Goal: Use online tool/utility: Use online tool/utility

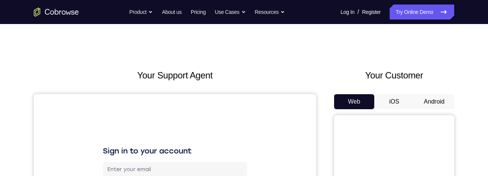
scroll to position [18, 0]
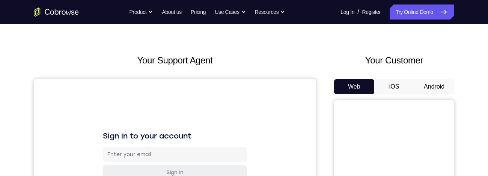
click at [442, 85] on button "Android" at bounding box center [434, 86] width 40 height 15
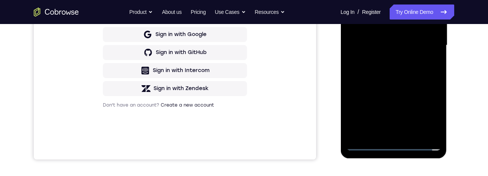
scroll to position [204, 0]
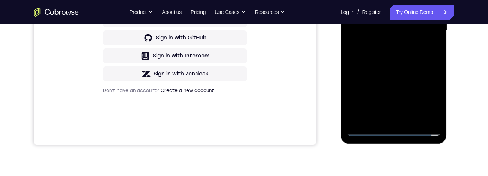
click at [392, 134] on div at bounding box center [393, 31] width 95 height 210
click at [393, 129] on div at bounding box center [393, 31] width 95 height 210
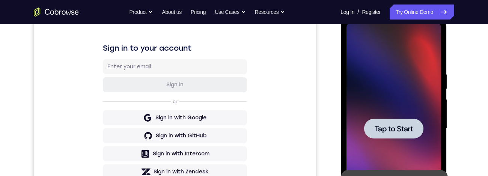
scroll to position [118, 0]
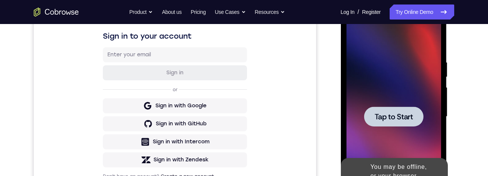
click at [410, 113] on span "Tap to Start" at bounding box center [393, 117] width 38 height 8
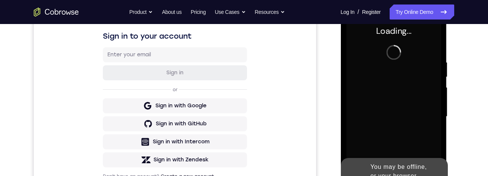
scroll to position [135, 0]
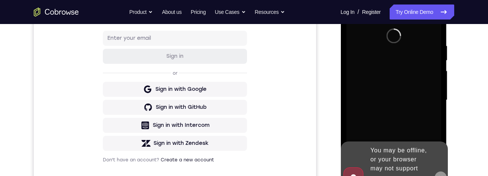
click at [439, 174] on icon at bounding box center [440, 177] width 6 height 6
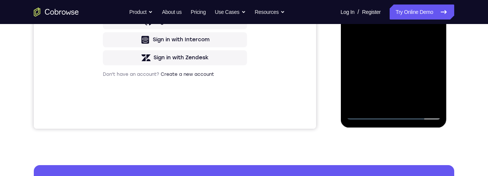
scroll to position [226, 0]
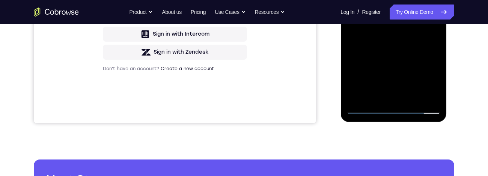
click at [393, 111] on div at bounding box center [393, 9] width 95 height 210
click at [391, 109] on div at bounding box center [393, 9] width 95 height 210
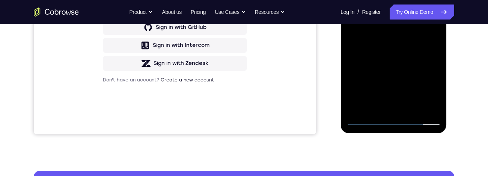
click at [420, 89] on div at bounding box center [393, 20] width 95 height 210
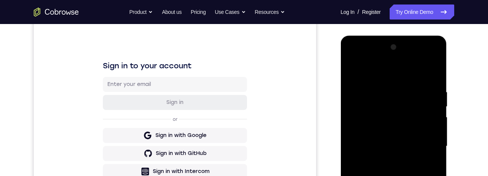
scroll to position [72, 0]
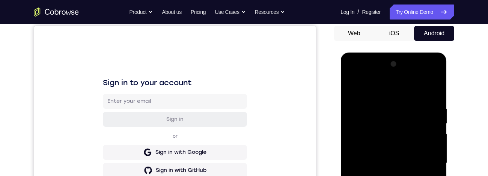
click at [355, 76] on div at bounding box center [393, 163] width 95 height 210
click at [389, 116] on div at bounding box center [393, 163] width 95 height 210
click at [392, 124] on div at bounding box center [393, 163] width 95 height 210
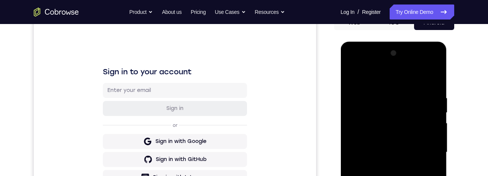
click at [359, 124] on div at bounding box center [393, 152] width 95 height 210
click at [413, 125] on div at bounding box center [393, 152] width 95 height 210
click at [415, 134] on div at bounding box center [393, 152] width 95 height 210
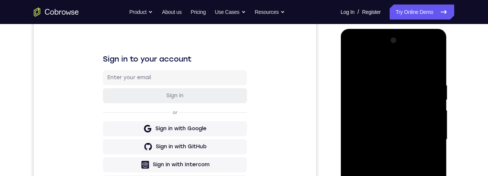
click at [414, 125] on div at bounding box center [393, 140] width 95 height 210
click at [398, 140] on div at bounding box center [393, 140] width 95 height 210
click at [399, 142] on div at bounding box center [393, 140] width 95 height 210
click at [397, 144] on div at bounding box center [393, 140] width 95 height 210
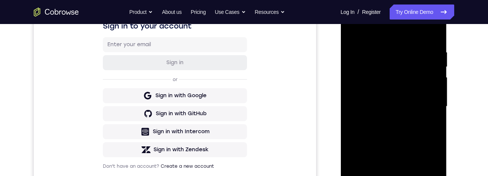
click at [429, 101] on div at bounding box center [393, 107] width 95 height 210
click at [394, 134] on div at bounding box center [393, 107] width 95 height 210
click at [411, 101] on div at bounding box center [393, 107] width 95 height 210
click at [427, 33] on div at bounding box center [393, 107] width 95 height 210
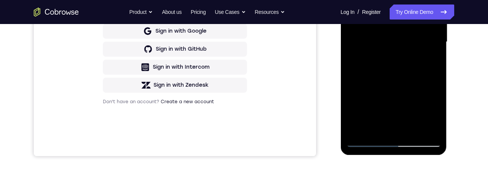
scroll to position [209, 0]
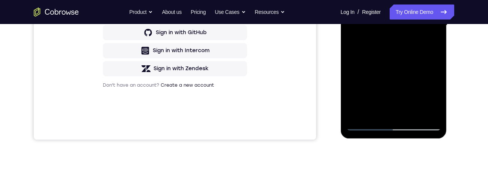
click at [396, 125] on div at bounding box center [393, 25] width 95 height 210
click at [426, 93] on div at bounding box center [393, 25] width 95 height 210
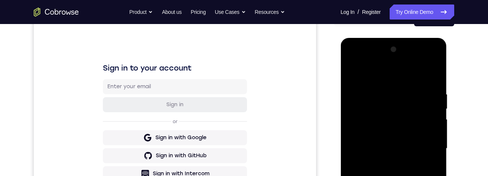
scroll to position [83, 0]
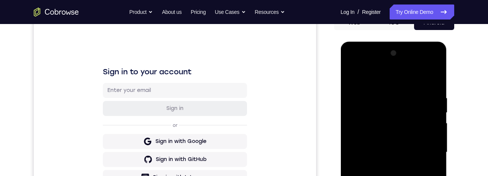
click at [404, 68] on div at bounding box center [393, 152] width 95 height 210
click at [401, 62] on div at bounding box center [393, 152] width 95 height 210
click at [375, 127] on div at bounding box center [393, 152] width 95 height 210
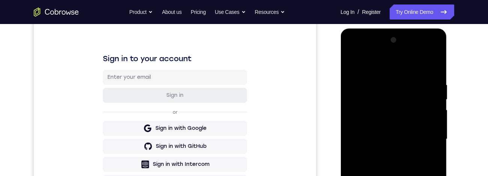
scroll to position [113, 0]
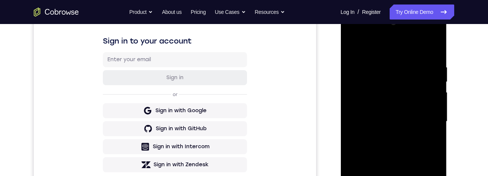
click at [421, 101] on div at bounding box center [393, 122] width 95 height 210
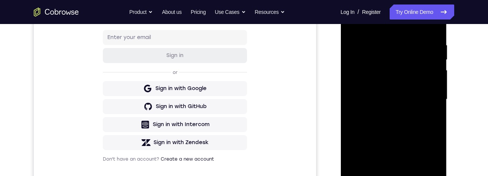
click at [420, 82] on div at bounding box center [393, 99] width 95 height 210
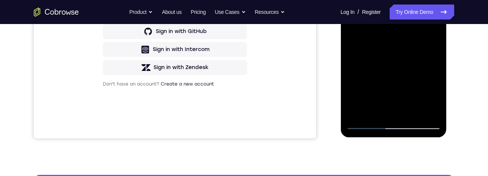
scroll to position [212, 0]
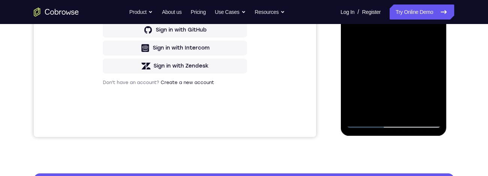
click at [367, 124] on div at bounding box center [393, 23] width 95 height 210
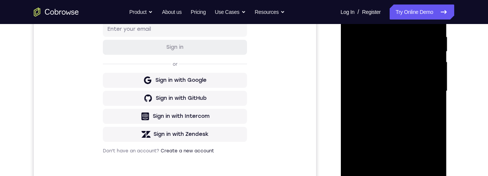
scroll to position [144, 0]
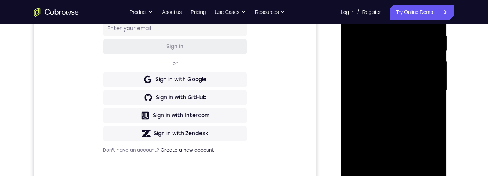
click at [424, 75] on div at bounding box center [393, 90] width 95 height 210
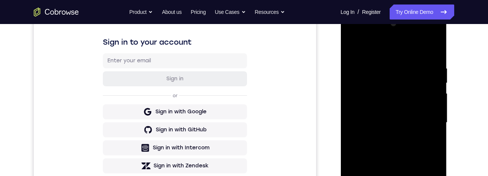
scroll to position [125, 0]
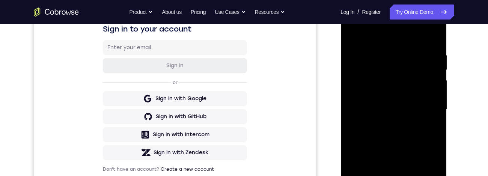
click at [367, 210] on div at bounding box center [393, 110] width 95 height 210
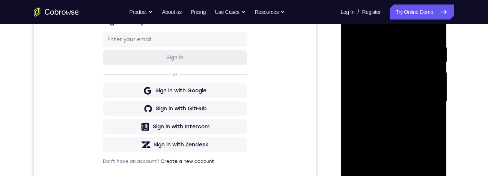
scroll to position [129, 0]
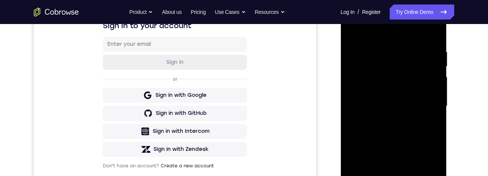
click at [421, 85] on div at bounding box center [393, 106] width 95 height 210
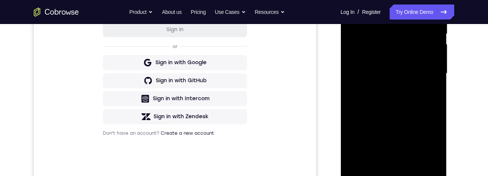
scroll to position [192, 0]
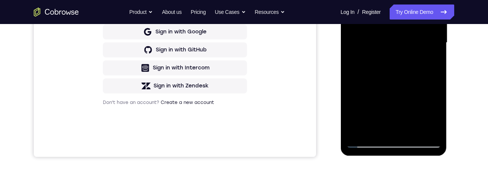
click at [430, 132] on div at bounding box center [393, 43] width 95 height 210
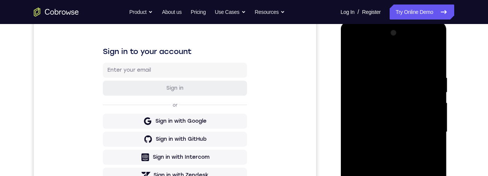
scroll to position [101, 0]
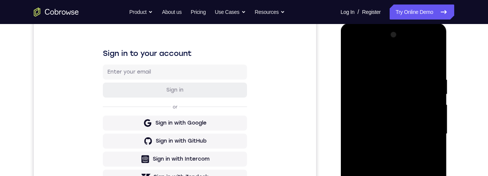
click at [366, 233] on div at bounding box center [393, 134] width 95 height 210
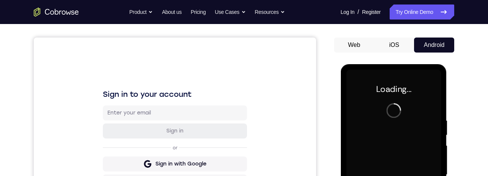
scroll to position [117, 0]
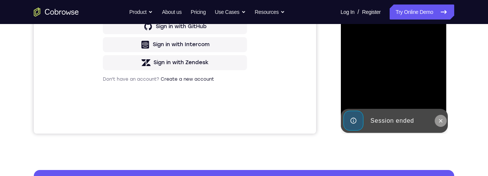
click at [436, 117] on button at bounding box center [440, 121] width 12 height 12
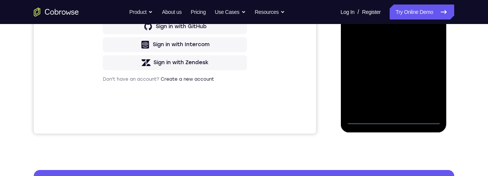
click at [391, 120] on div at bounding box center [393, 19] width 95 height 210
click at [427, 84] on div at bounding box center [393, 19] width 95 height 210
click at [425, 85] on div at bounding box center [393, 19] width 95 height 210
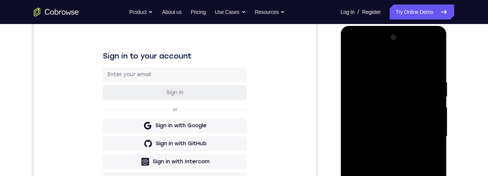
scroll to position [87, 0]
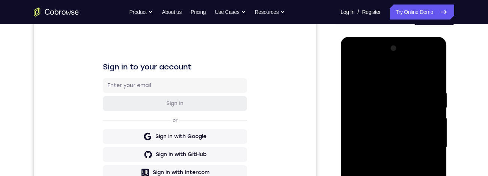
click at [356, 57] on div at bounding box center [393, 147] width 95 height 210
click at [353, 59] on div at bounding box center [393, 147] width 95 height 210
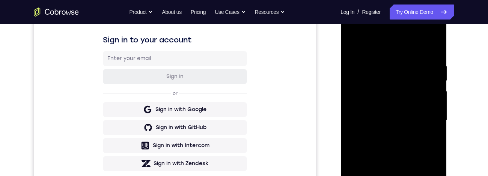
click at [398, 83] on div at bounding box center [393, 120] width 95 height 210
click at [388, 83] on div at bounding box center [393, 120] width 95 height 210
click at [390, 80] on div at bounding box center [393, 120] width 95 height 210
click at [398, 74] on div at bounding box center [393, 120] width 95 height 210
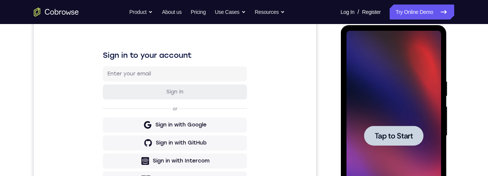
scroll to position [0, 0]
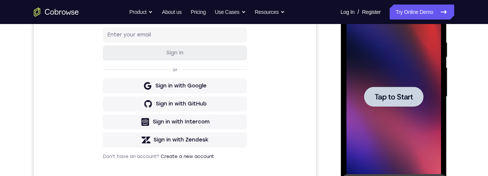
click at [401, 98] on span "Tap to Start" at bounding box center [393, 97] width 38 height 8
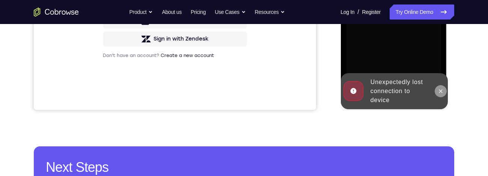
click at [439, 90] on icon at bounding box center [440, 91] width 6 height 6
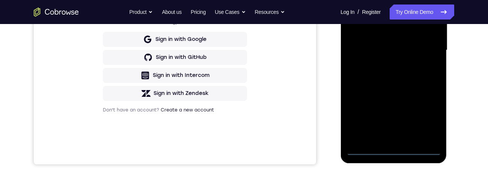
scroll to position [214, 0]
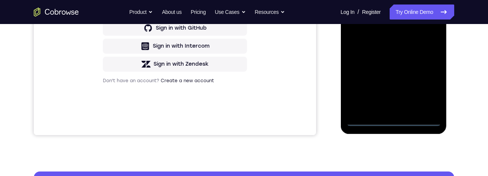
click at [392, 124] on div at bounding box center [393, 21] width 95 height 210
click at [427, 91] on div at bounding box center [393, 21] width 95 height 210
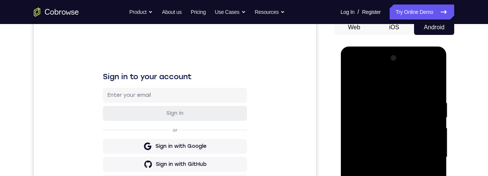
click at [359, 70] on div at bounding box center [393, 157] width 95 height 210
click at [398, 114] on div at bounding box center [393, 157] width 95 height 210
click at [423, 119] on div at bounding box center [393, 157] width 95 height 210
click at [403, 135] on div at bounding box center [393, 157] width 95 height 210
click at [382, 155] on div at bounding box center [393, 157] width 95 height 210
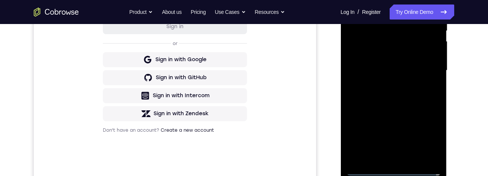
click at [365, 171] on div at bounding box center [393, 70] width 95 height 210
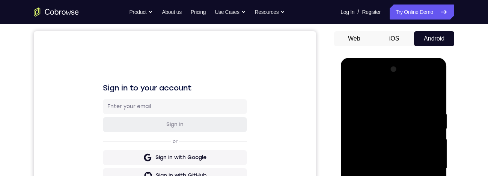
scroll to position [162, 0]
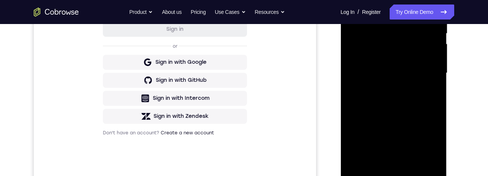
click at [366, 173] on div at bounding box center [393, 73] width 95 height 210
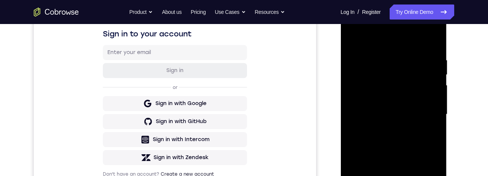
scroll to position [121, 0]
click at [383, 114] on div at bounding box center [393, 114] width 95 height 210
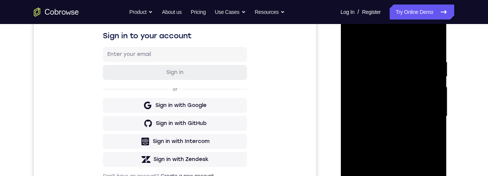
scroll to position [92, 0]
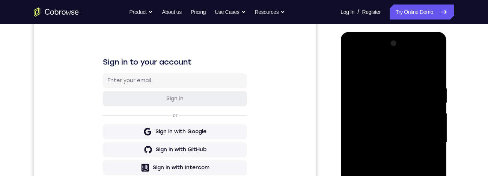
click at [350, 69] on div at bounding box center [393, 143] width 95 height 210
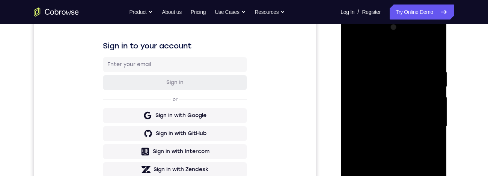
click at [374, 92] on div at bounding box center [393, 126] width 95 height 210
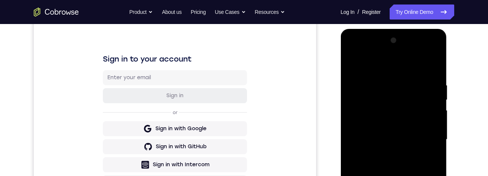
scroll to position [123, 0]
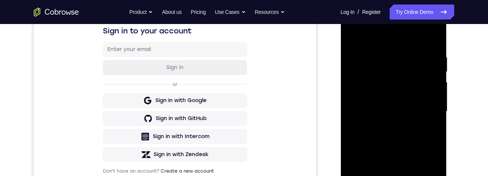
click at [352, 41] on div at bounding box center [393, 111] width 95 height 210
click at [350, 39] on div at bounding box center [393, 111] width 95 height 210
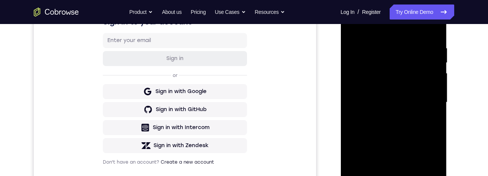
scroll to position [164, 0]
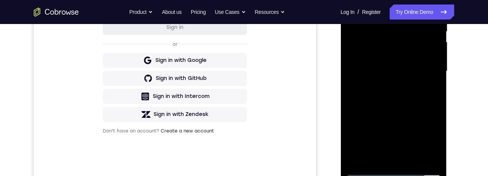
click at [376, 146] on div at bounding box center [393, 71] width 95 height 210
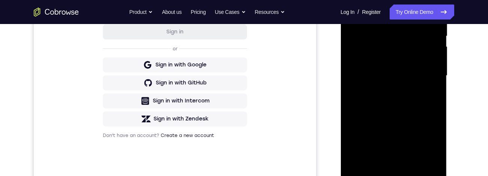
scroll to position [143, 0]
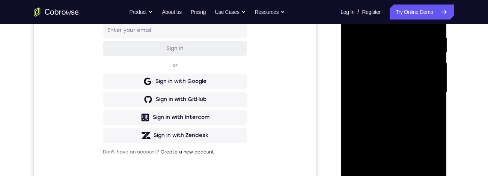
click at [389, 38] on div at bounding box center [393, 92] width 95 height 210
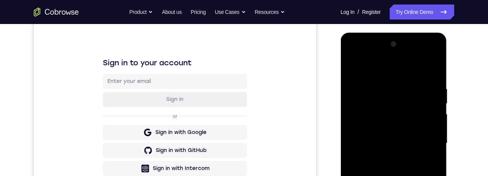
scroll to position [100, 0]
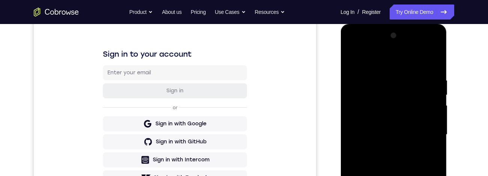
click at [402, 83] on div at bounding box center [393, 135] width 95 height 210
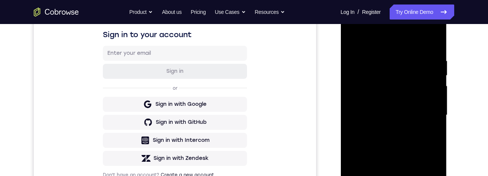
click at [360, 106] on div at bounding box center [393, 115] width 95 height 210
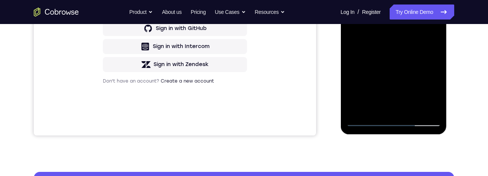
scroll to position [218, 0]
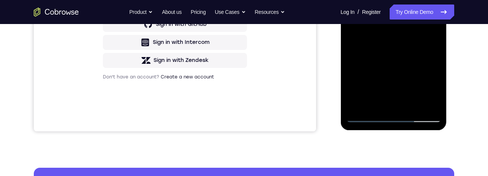
click at [367, 118] on div at bounding box center [393, 17] width 95 height 210
click at [367, 117] on div at bounding box center [393, 17] width 95 height 210
click at [369, 119] on div at bounding box center [393, 17] width 95 height 210
click at [368, 120] on div at bounding box center [393, 17] width 95 height 210
click at [363, 120] on div at bounding box center [393, 17] width 95 height 210
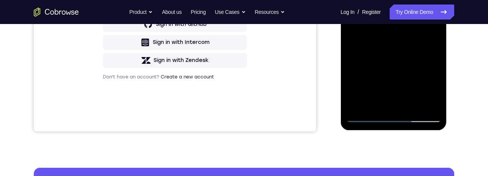
click at [367, 120] on div at bounding box center [393, 17] width 95 height 210
click at [369, 121] on div at bounding box center [393, 17] width 95 height 210
click at [367, 119] on div at bounding box center [393, 17] width 95 height 210
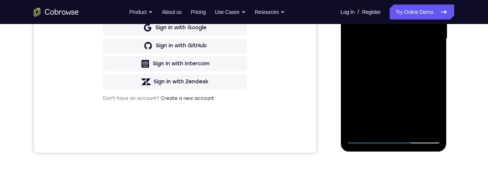
click at [424, 111] on div at bounding box center [393, 39] width 95 height 210
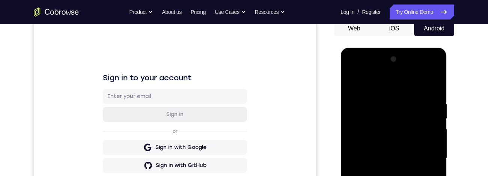
scroll to position [105, 0]
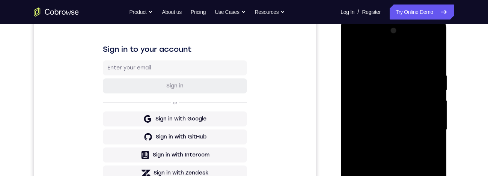
click at [397, 91] on div at bounding box center [393, 130] width 95 height 210
click at [373, 96] on div at bounding box center [393, 130] width 95 height 210
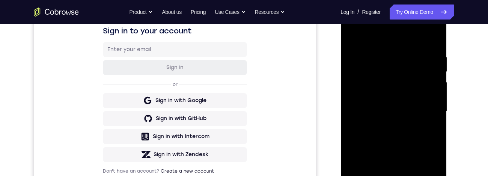
click at [419, 90] on div at bounding box center [393, 111] width 95 height 210
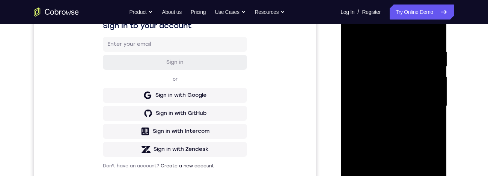
click at [426, 85] on div at bounding box center [393, 106] width 95 height 210
click at [421, 87] on div at bounding box center [393, 106] width 95 height 210
click at [421, 84] on div at bounding box center [393, 106] width 95 height 210
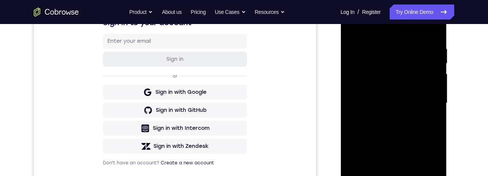
click at [366, 203] on div at bounding box center [393, 103] width 95 height 210
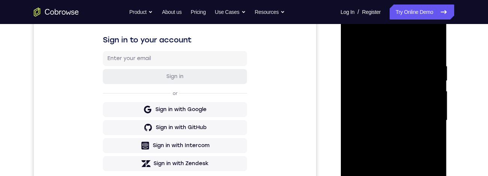
scroll to position [101, 0]
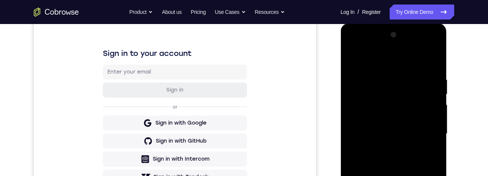
click at [392, 169] on div at bounding box center [393, 134] width 95 height 210
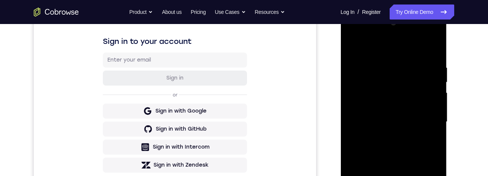
scroll to position [160, 0]
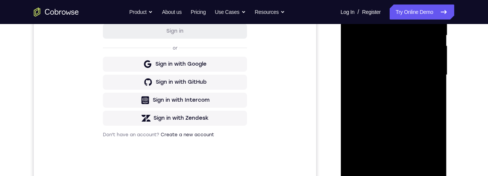
click at [365, 176] on div at bounding box center [393, 75] width 95 height 210
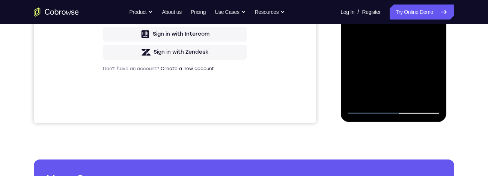
scroll to position [71, 0]
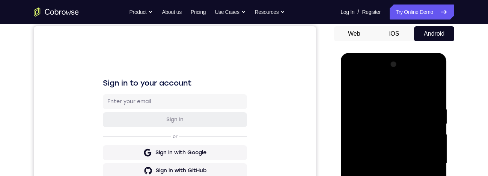
click at [350, 90] on div at bounding box center [393, 164] width 95 height 210
click at [352, 89] on div at bounding box center [393, 164] width 95 height 210
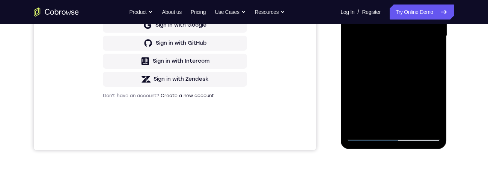
scroll to position [205, 0]
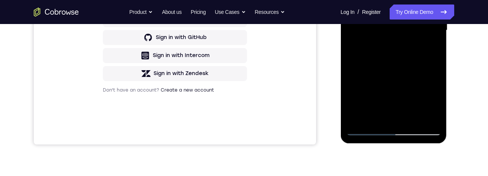
click at [432, 117] on div at bounding box center [393, 30] width 95 height 210
click at [390, 89] on div at bounding box center [393, 30] width 95 height 210
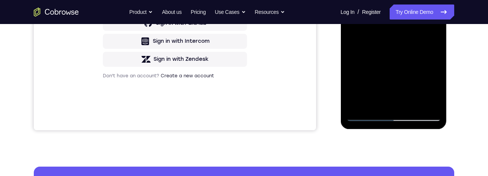
scroll to position [224, 0]
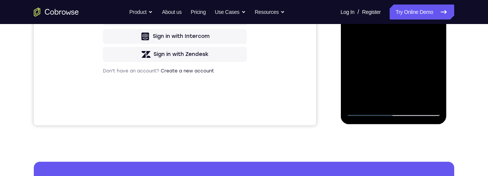
click at [368, 112] on div at bounding box center [393, 11] width 95 height 210
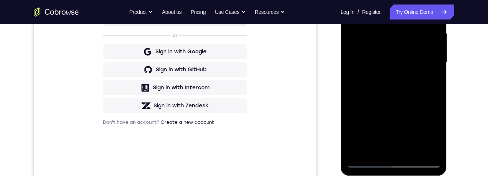
scroll to position [185, 0]
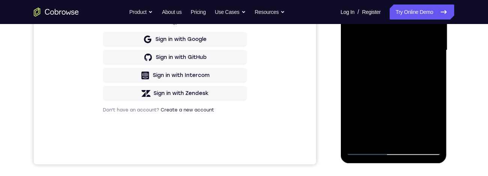
click at [395, 83] on div at bounding box center [393, 50] width 95 height 210
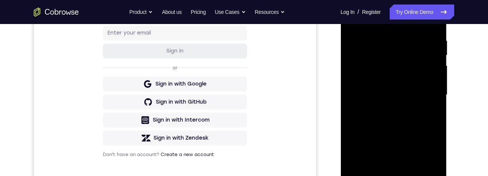
scroll to position [224, 0]
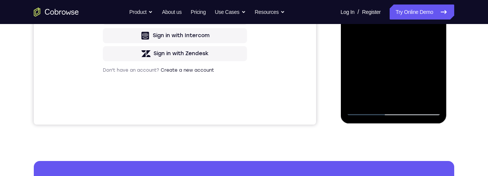
click at [367, 110] on div at bounding box center [393, 10] width 95 height 210
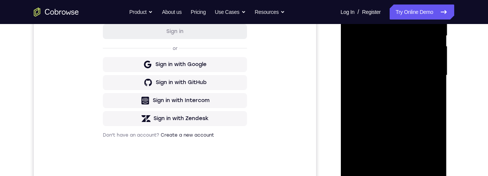
scroll to position [154, 0]
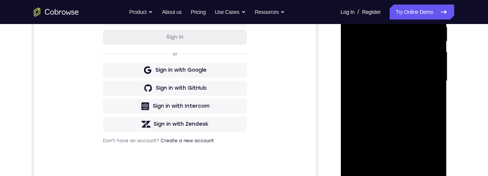
click at [421, 62] on div at bounding box center [393, 81] width 95 height 210
